Goal: Task Accomplishment & Management: Complete application form

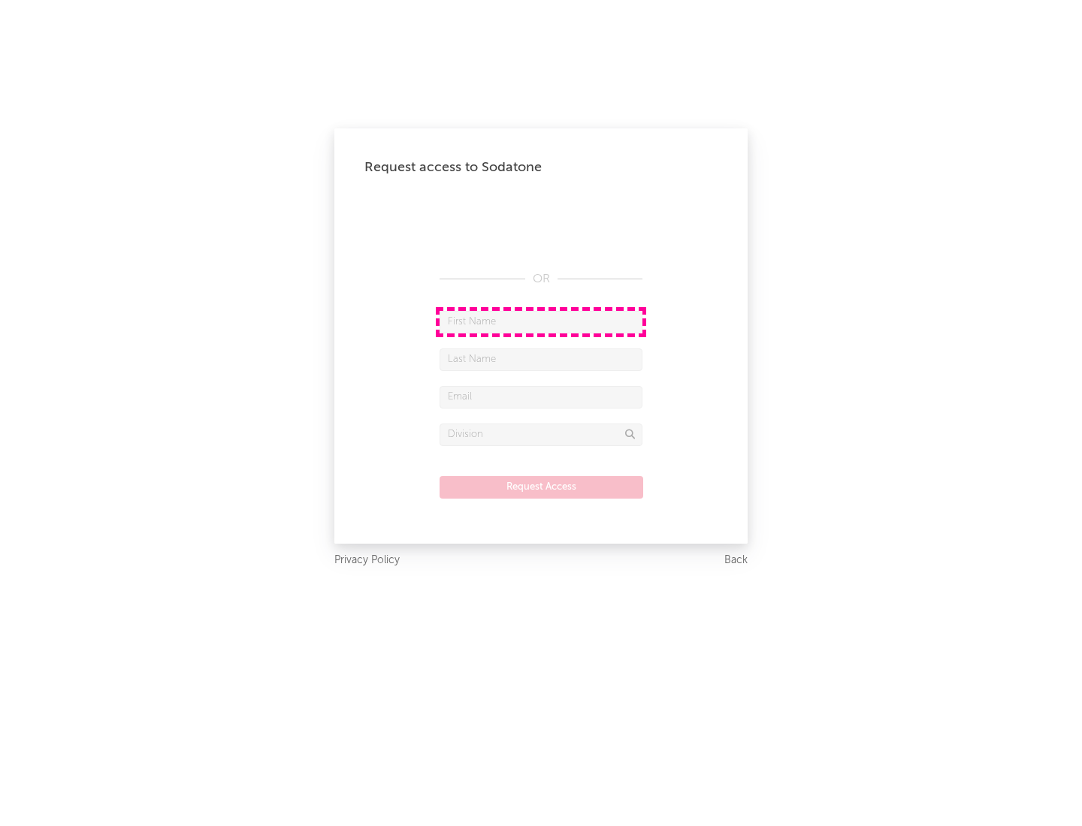
click at [541, 322] on input "text" at bounding box center [541, 322] width 203 height 23
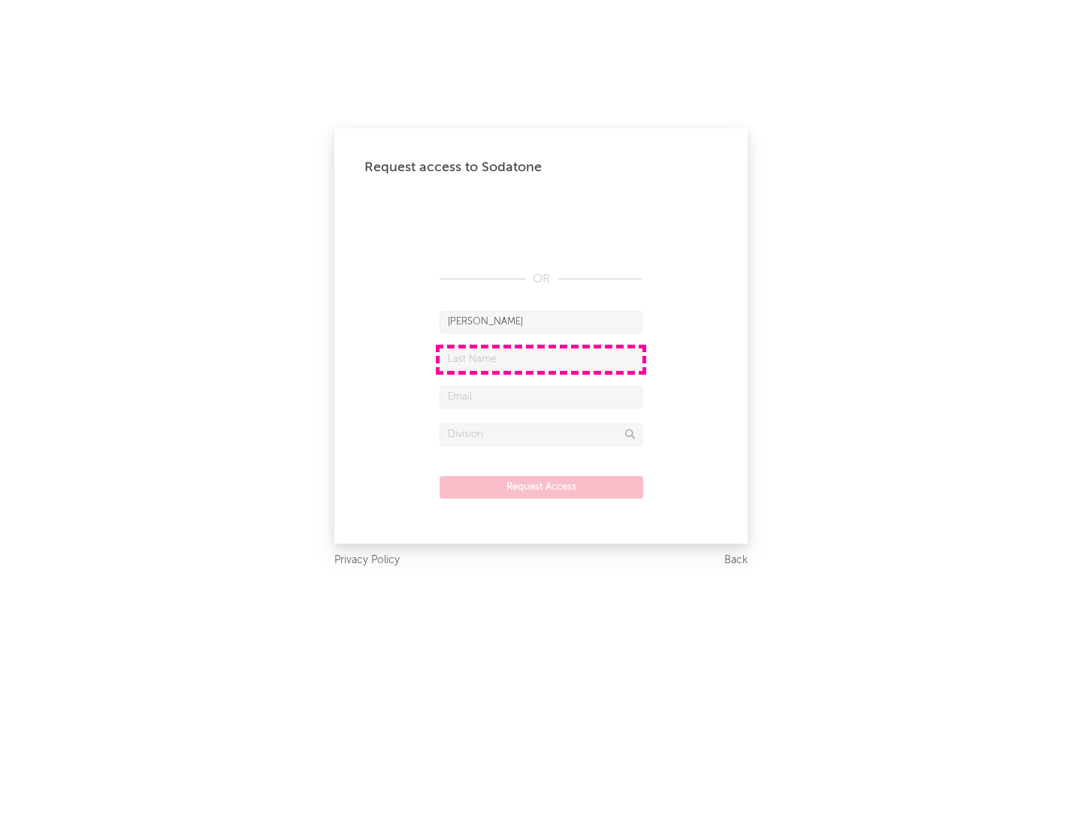
type input "[PERSON_NAME]"
click at [541, 359] on input "text" at bounding box center [541, 360] width 203 height 23
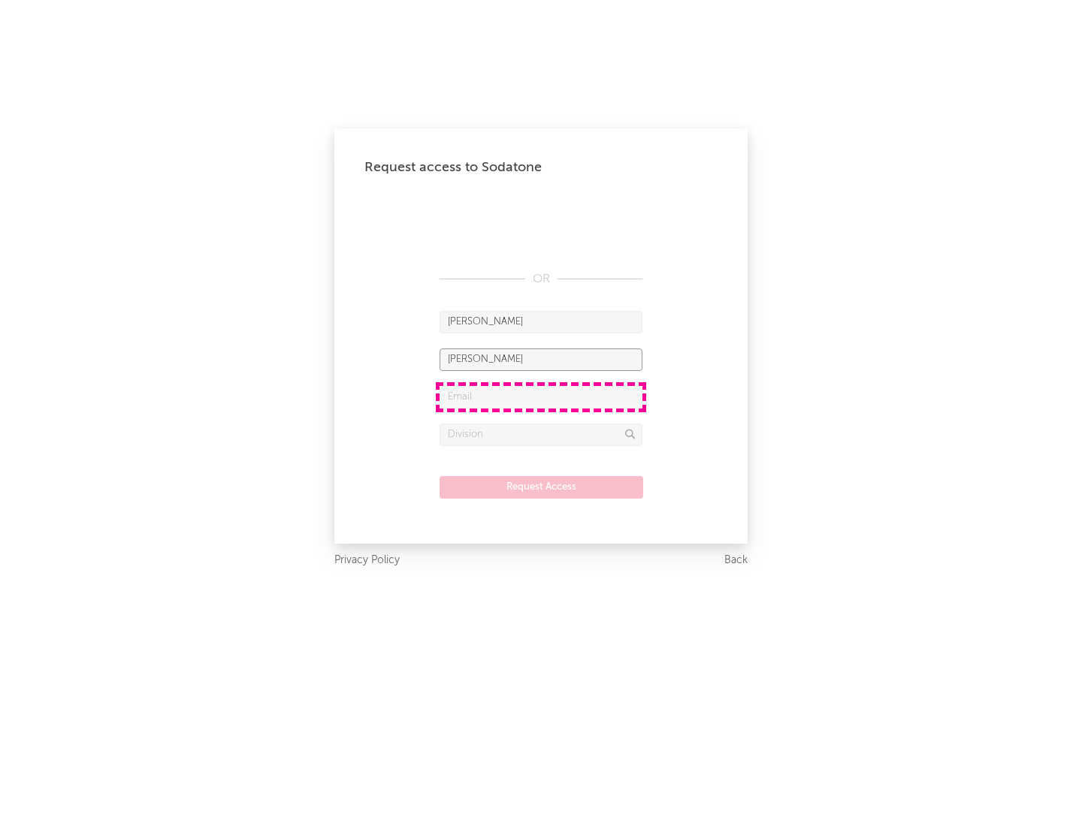
type input "[PERSON_NAME]"
click at [541, 397] on input "text" at bounding box center [541, 397] width 203 height 23
type input "[EMAIL_ADDRESS][DOMAIN_NAME]"
click at [541, 434] on input "text" at bounding box center [541, 435] width 203 height 23
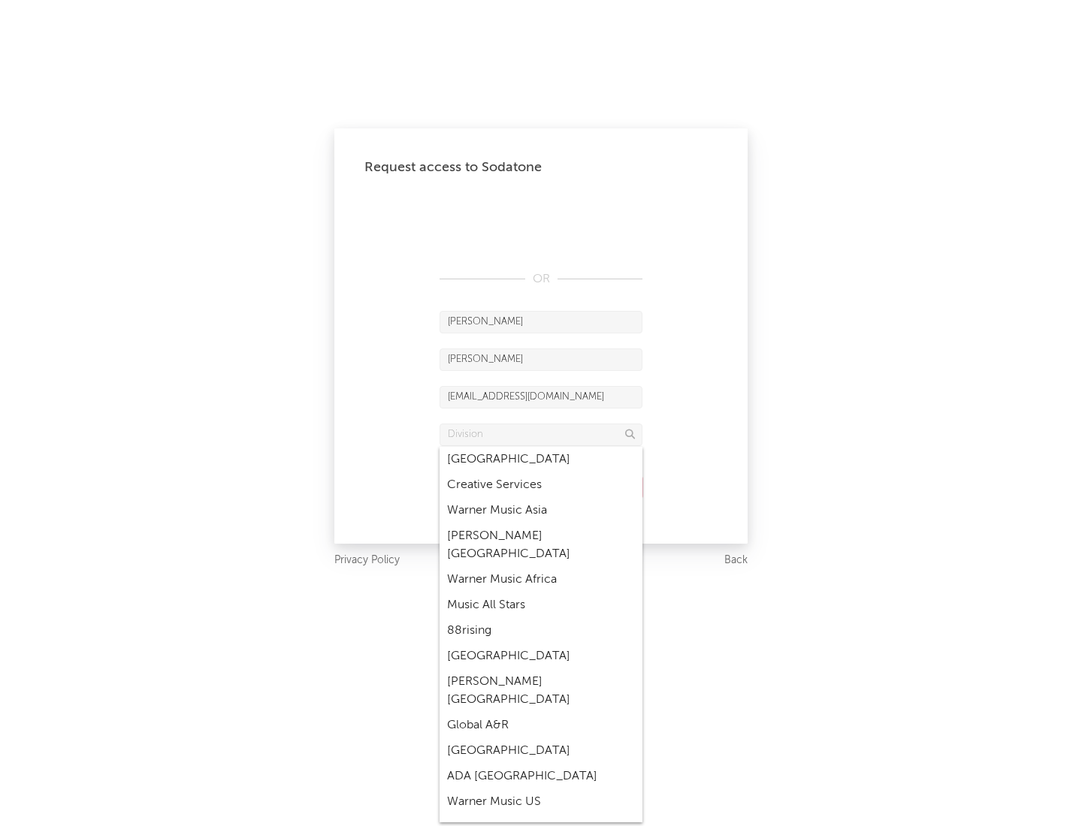
click at [541, 593] on div "Music All Stars" at bounding box center [541, 606] width 203 height 26
type input "Music All Stars"
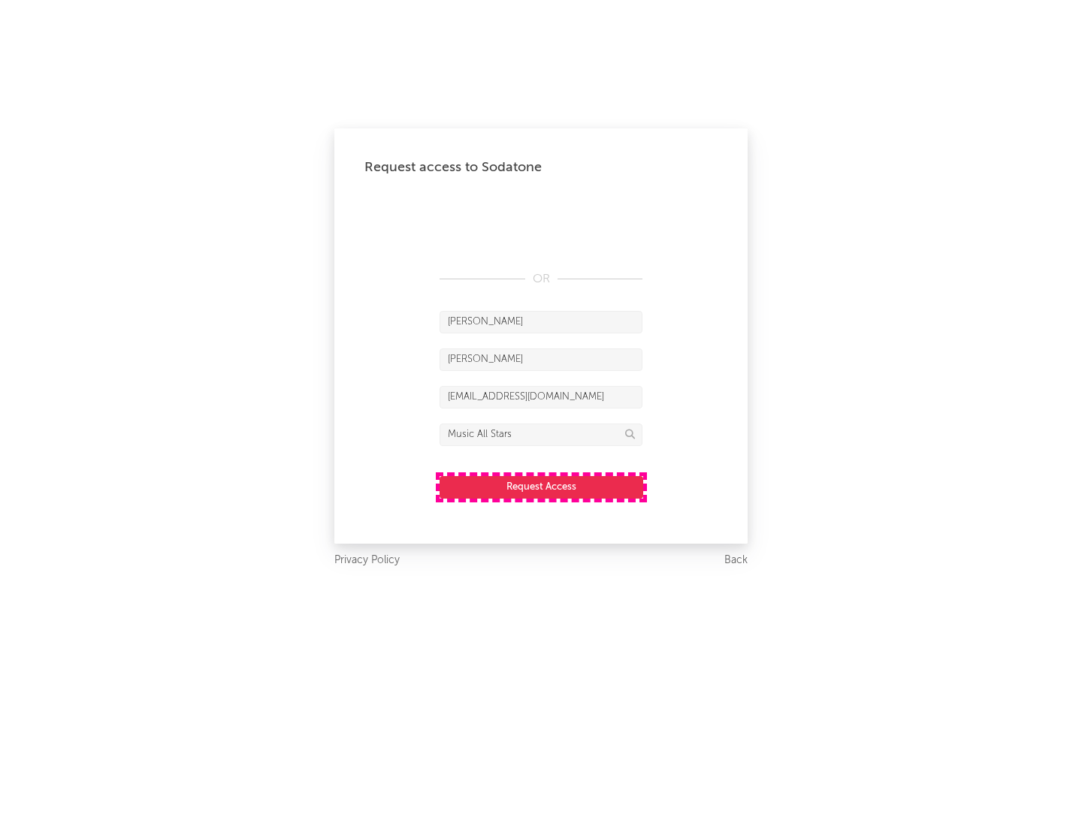
click at [541, 487] on button "Request Access" at bounding box center [542, 487] width 204 height 23
